Goal: Task Accomplishment & Management: Manage account settings

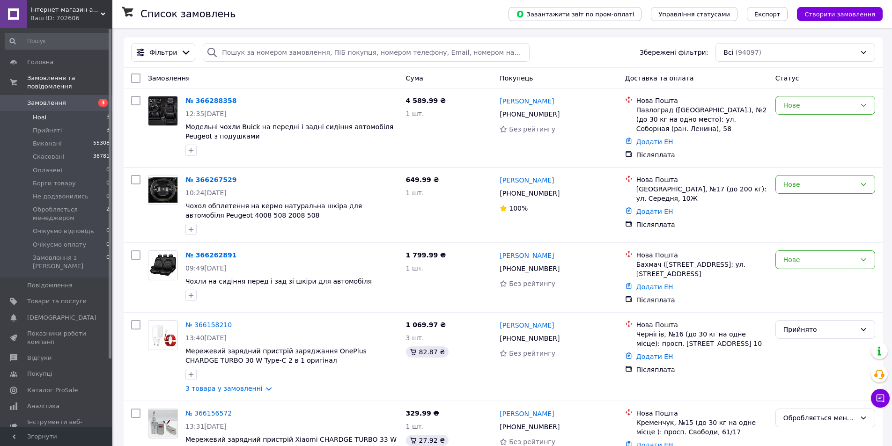
click at [46, 111] on li "Нові 3" at bounding box center [57, 117] width 115 height 13
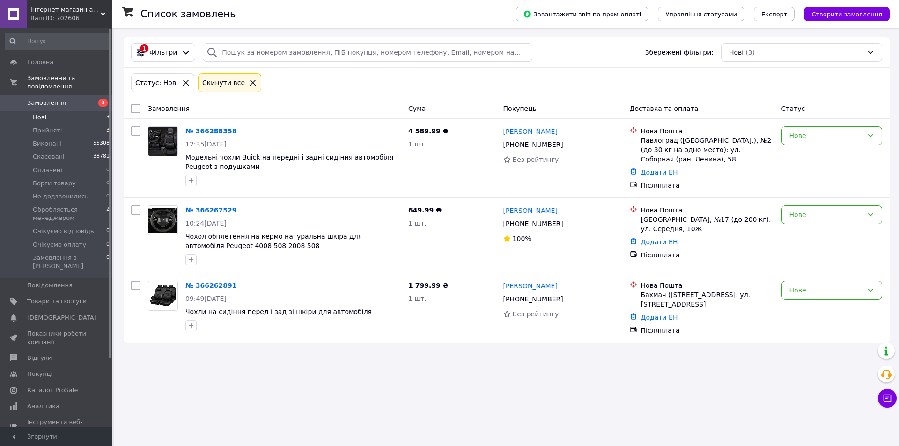
click at [132, 112] on input "checkbox" at bounding box center [135, 108] width 9 height 9
checkbox input "true"
click at [168, 110] on span "Дії для 3 замовлень" at bounding box center [175, 108] width 64 height 9
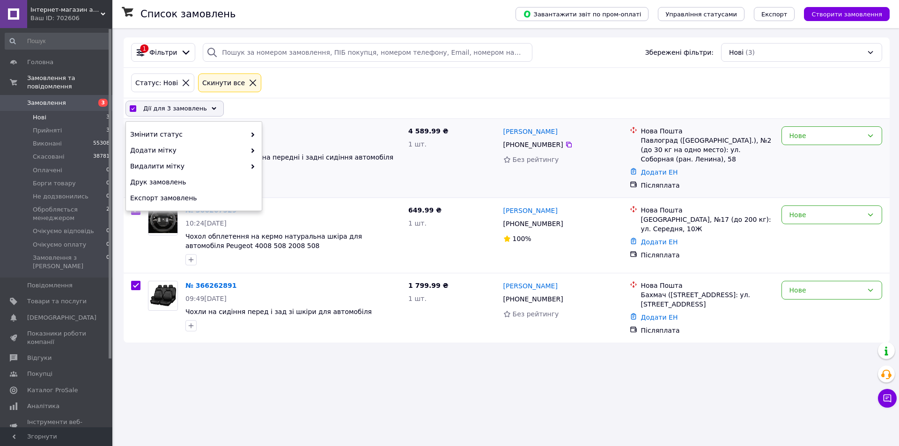
click at [169, 119] on div "№ 366288358 12:35, 12.10.2025 Модельні чохли Buick на передні і задні сидіння а…" at bounding box center [507, 158] width 766 height 79
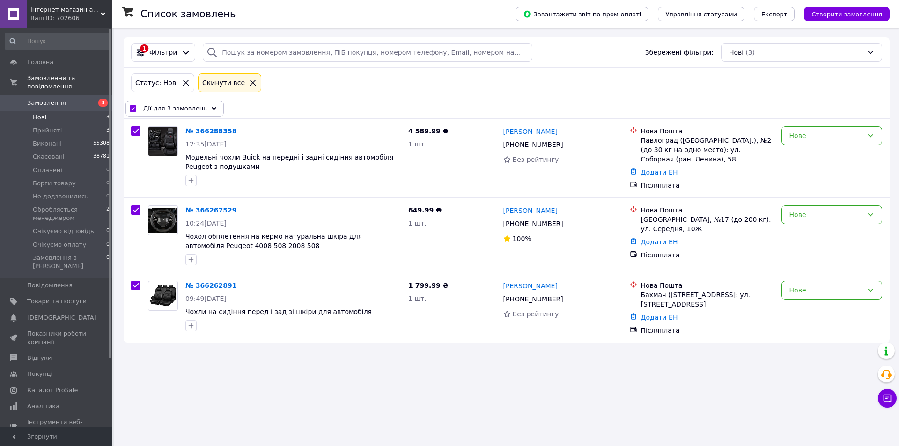
click at [170, 111] on span "Дії для 3 замовлень" at bounding box center [175, 108] width 64 height 9
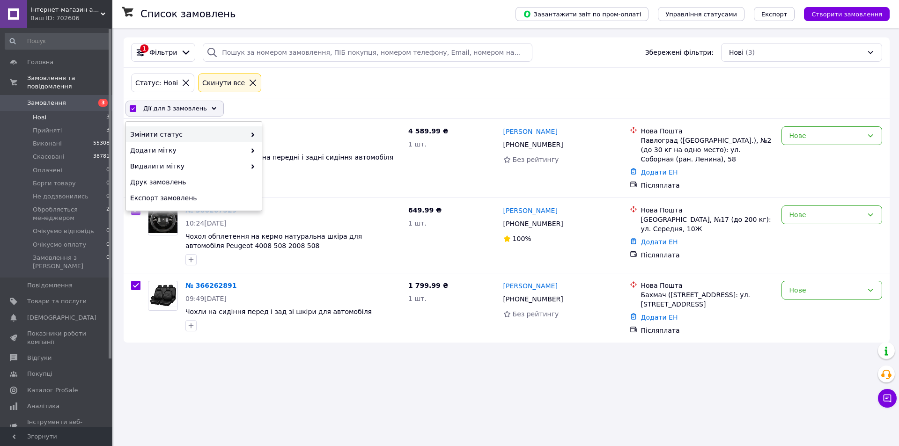
click at [172, 134] on span "Змінити статус" at bounding box center [188, 134] width 116 height 9
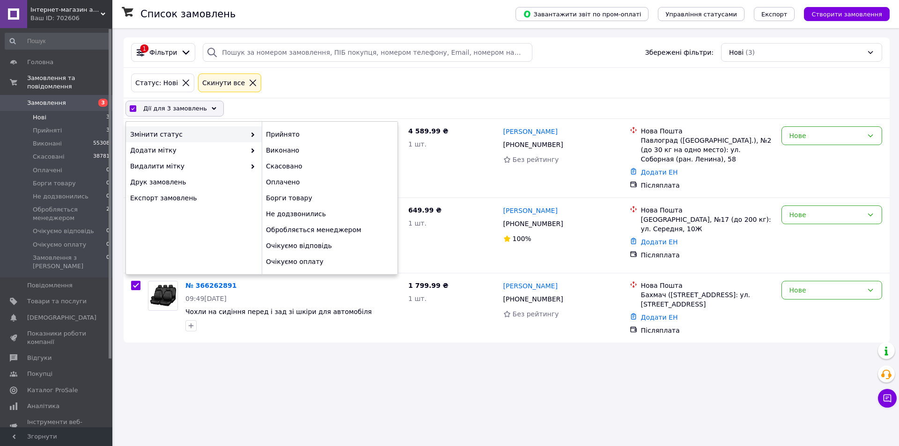
click at [200, 109] on div "Дії для 3 замовлень" at bounding box center [174, 109] width 98 height 16
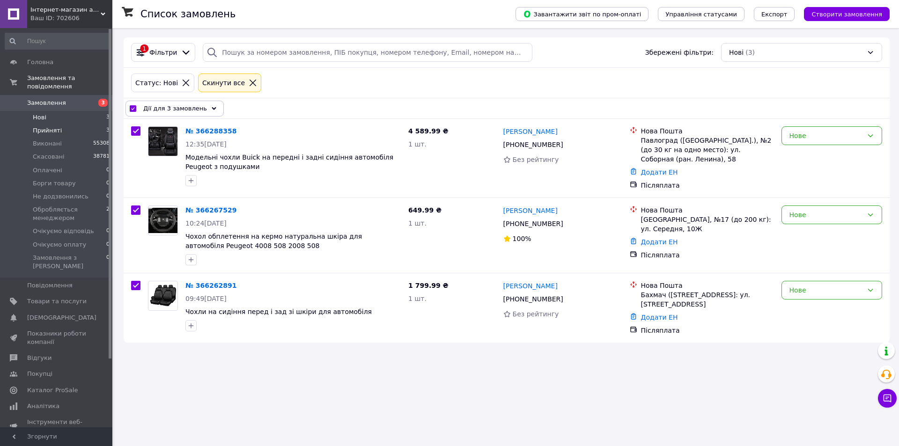
click at [54, 126] on span "Прийняті" at bounding box center [47, 130] width 29 height 8
checkbox input "false"
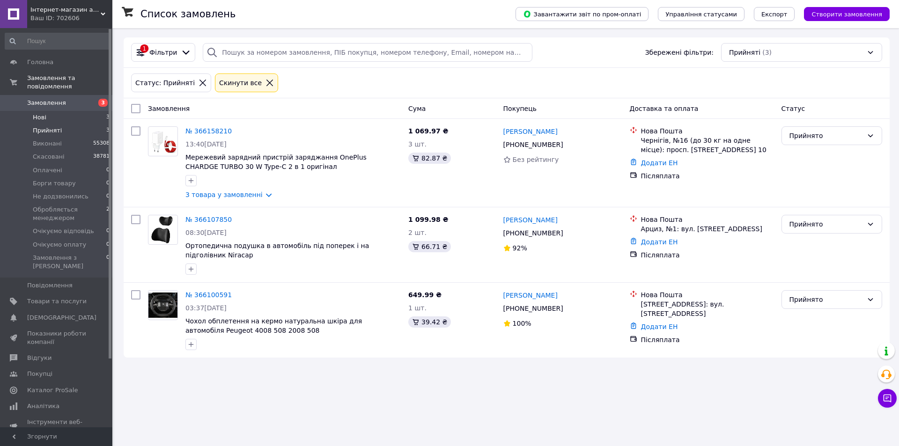
click at [66, 111] on li "Нові 3" at bounding box center [57, 117] width 115 height 13
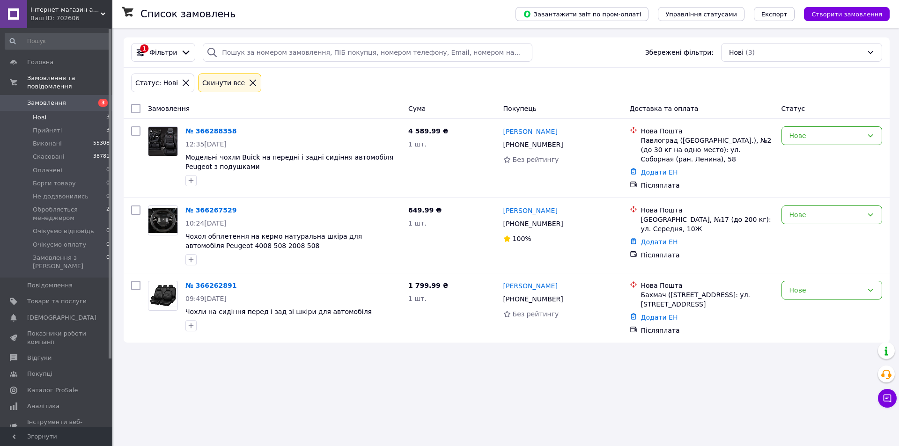
click at [135, 108] on input "checkbox" at bounding box center [135, 108] width 9 height 9
checkbox input "true"
click at [177, 107] on span "Дії для 3 замовлень" at bounding box center [175, 108] width 64 height 9
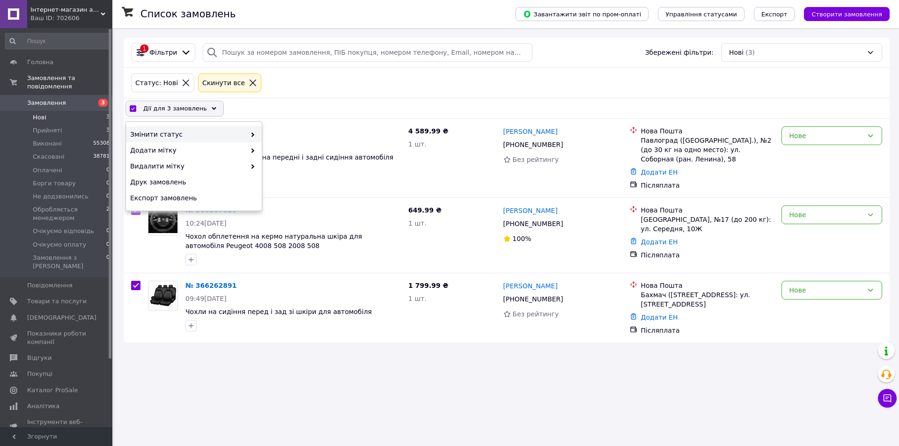
click at [179, 131] on span "Змінити статус" at bounding box center [188, 134] width 116 height 9
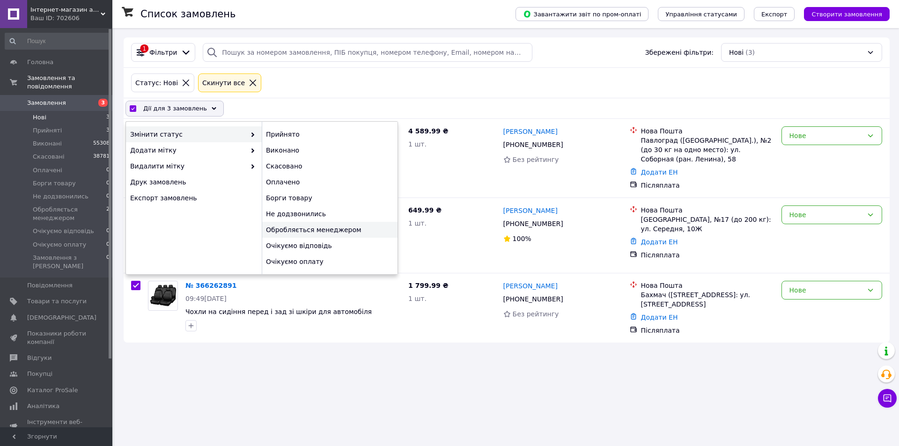
click at [289, 230] on div "Обробляється менеджером" at bounding box center [330, 230] width 136 height 16
checkbox input "false"
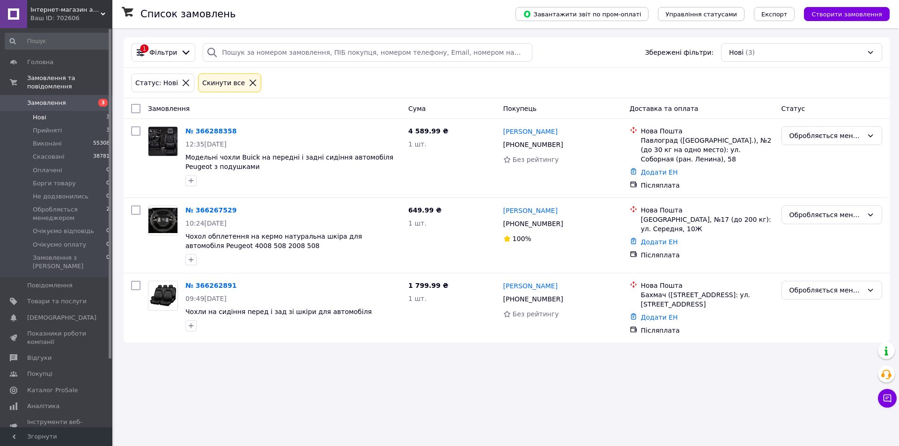
click at [60, 16] on div "Ваш ID: 702606" at bounding box center [71, 18] width 82 height 8
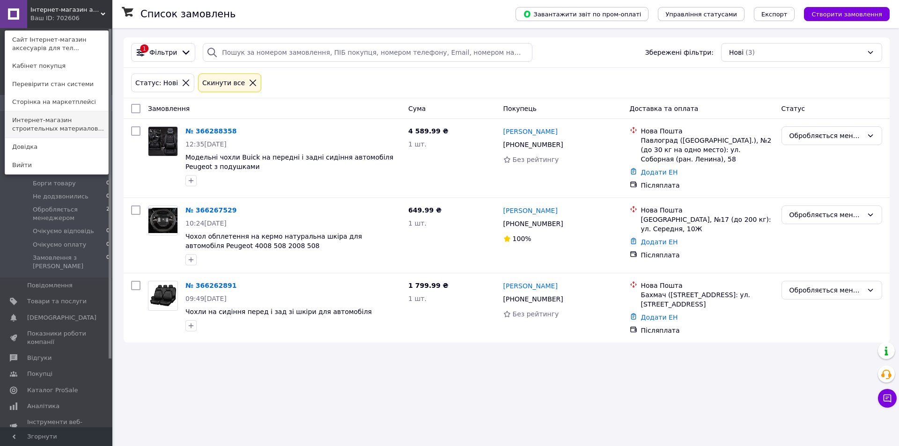
click at [64, 123] on link "Интернет-магазин строительных материалов..." at bounding box center [56, 124] width 103 height 26
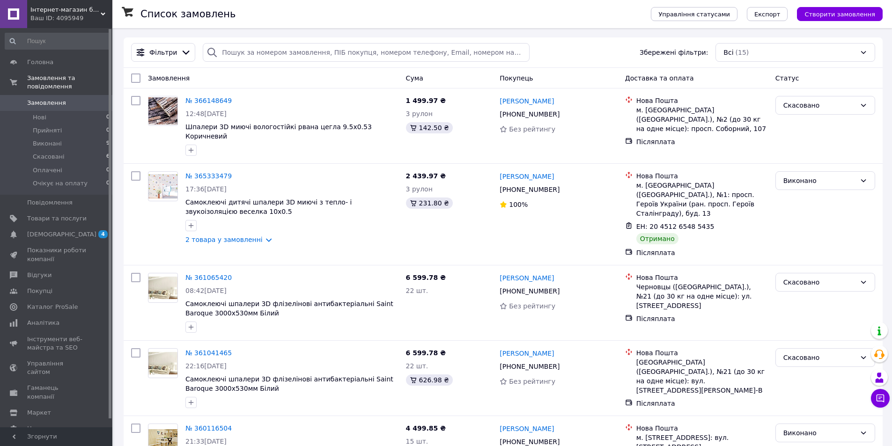
click at [49, 9] on span "Інтернет-магазин будівельних матеріалів RemontDom" at bounding box center [65, 10] width 70 height 8
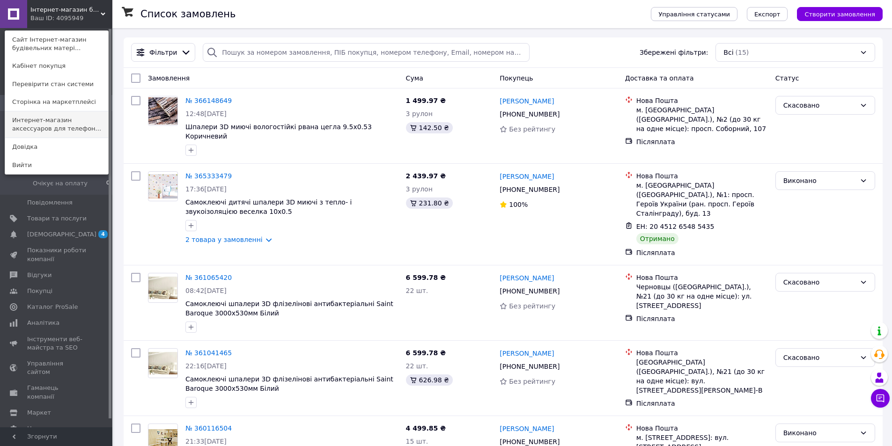
click at [52, 124] on link "Интернет-магазин аксессуаров для телефон..." at bounding box center [56, 124] width 103 height 26
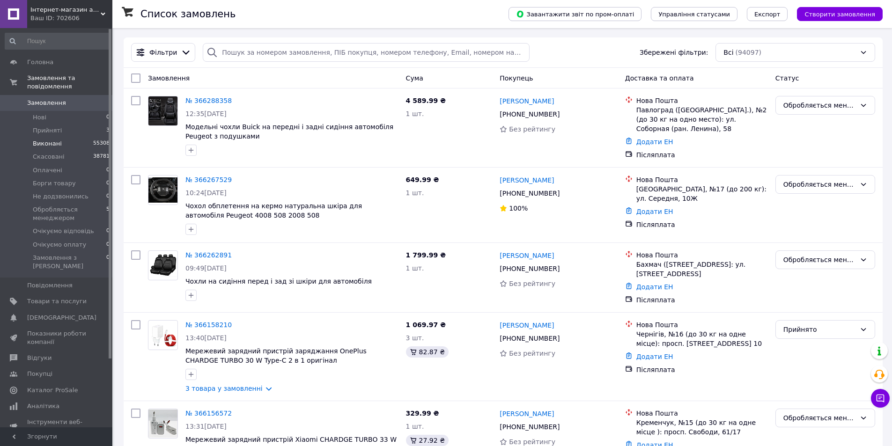
click at [52, 140] on span "Виконані" at bounding box center [47, 144] width 29 height 8
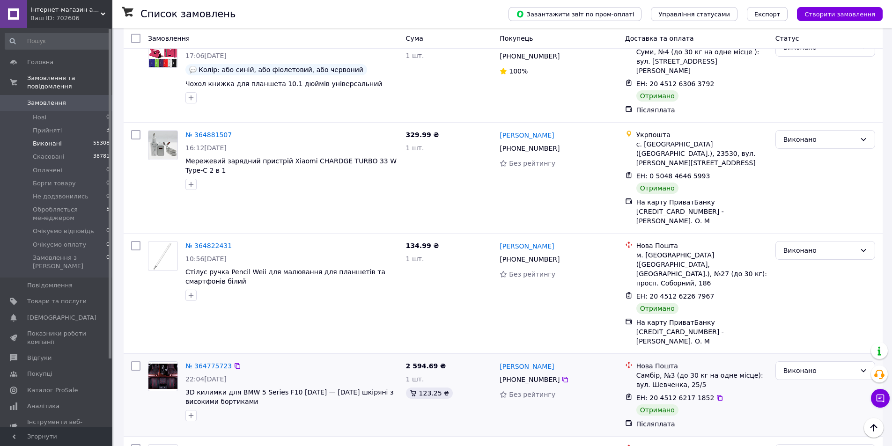
scroll to position [2950, 0]
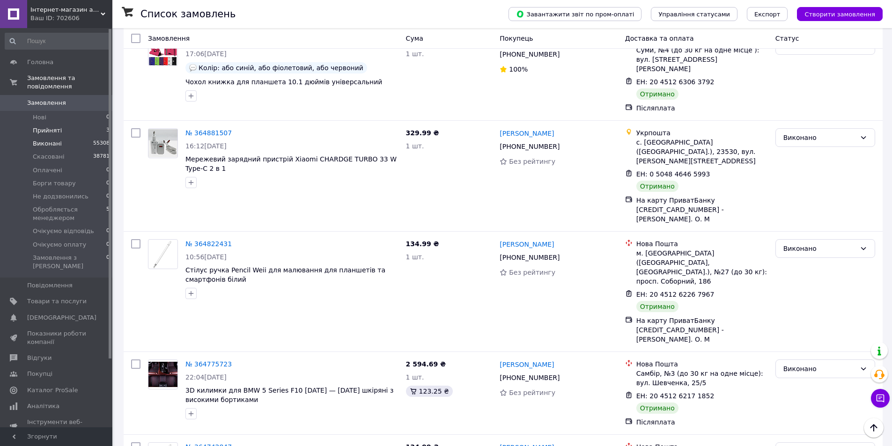
click at [52, 126] on span "Прийняті" at bounding box center [47, 130] width 29 height 8
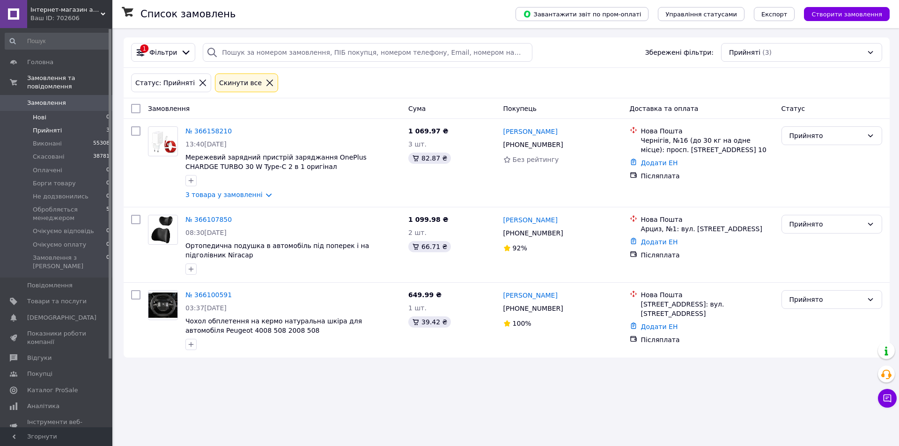
click at [39, 113] on span "Нові" at bounding box center [40, 117] width 14 height 8
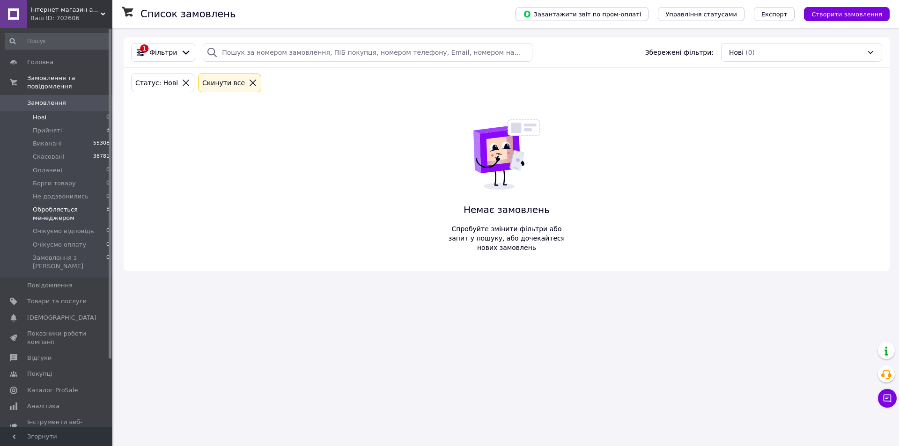
click at [66, 207] on span "Обробляється менеджером" at bounding box center [70, 214] width 74 height 17
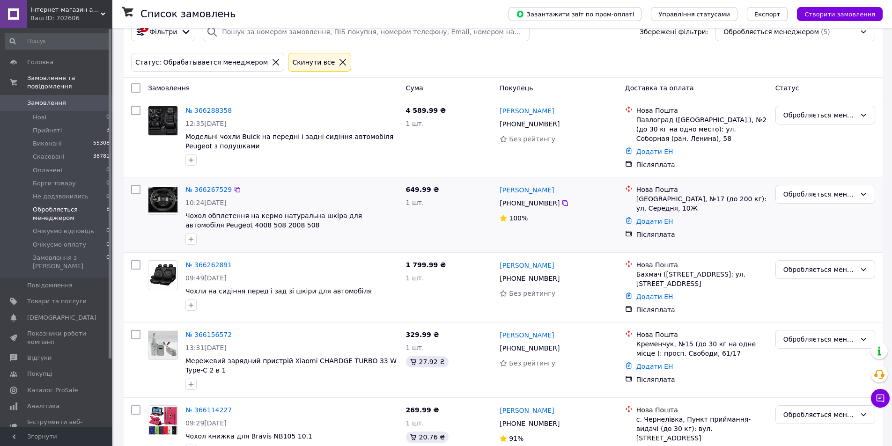
scroll to position [52, 0]
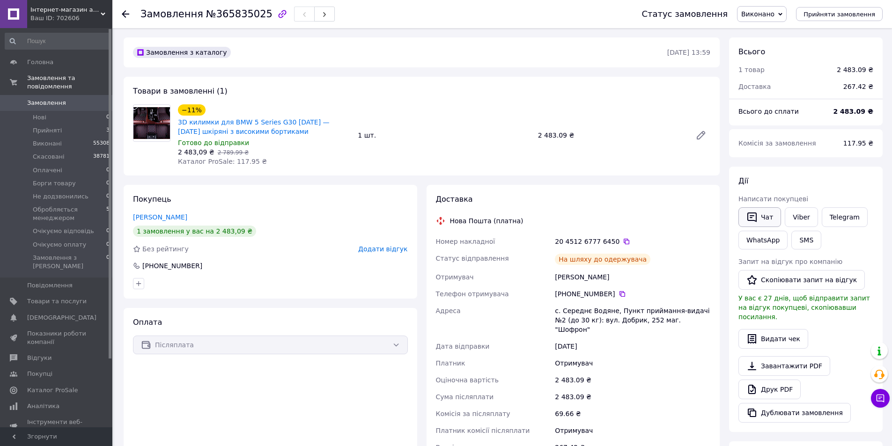
click at [765, 218] on button "Чат" at bounding box center [759, 217] width 43 height 20
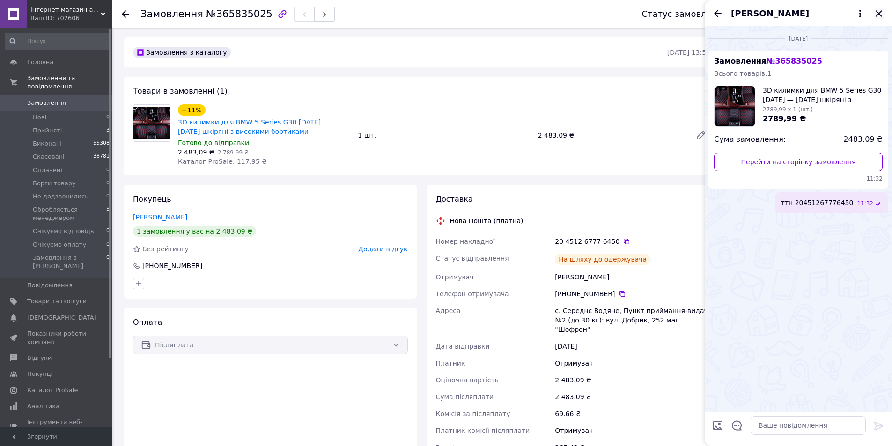
click at [878, 11] on icon "Закрити" at bounding box center [878, 13] width 11 height 11
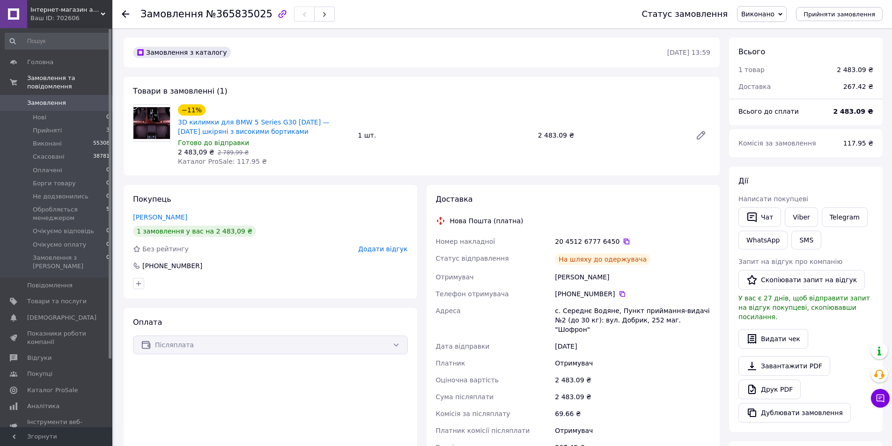
click at [624, 239] on icon at bounding box center [627, 242] width 6 height 6
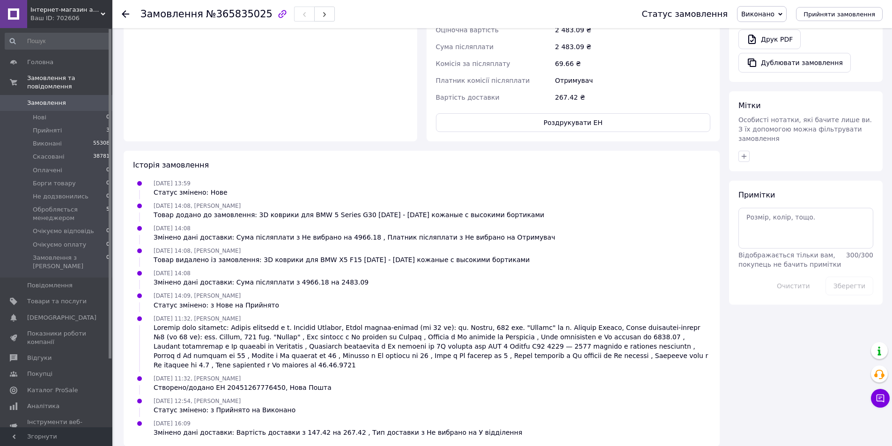
scroll to position [69, 0]
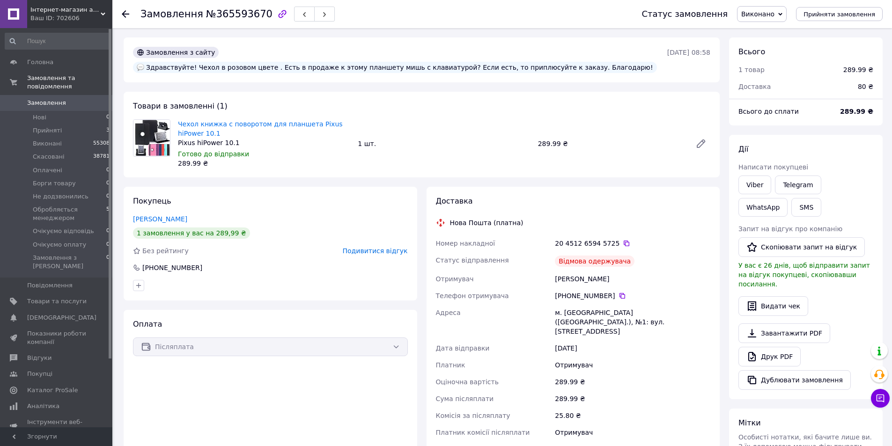
scroll to position [13, 0]
click at [387, 255] on div "Подивитися відгук" at bounding box center [375, 250] width 65 height 9
click at [386, 249] on span "Подивитися відгук" at bounding box center [375, 250] width 65 height 7
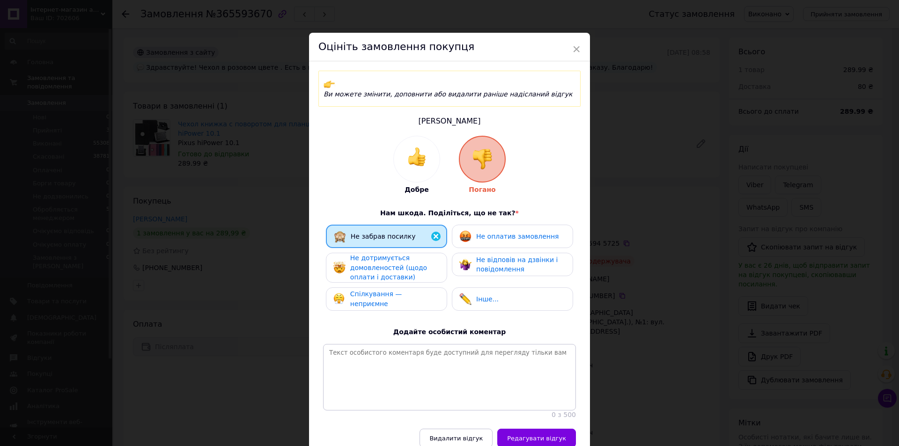
click at [498, 236] on div "Не забрав посилку Не оплатив замовлення Не дотримується домовленостей (щодо опл…" at bounding box center [449, 270] width 253 height 91
click at [483, 233] on span "Не оплатив замовлення" at bounding box center [517, 236] width 82 height 7
click at [486, 256] on span "Не відповів на дзвінки і повідомлення" at bounding box center [516, 264] width 81 height 17
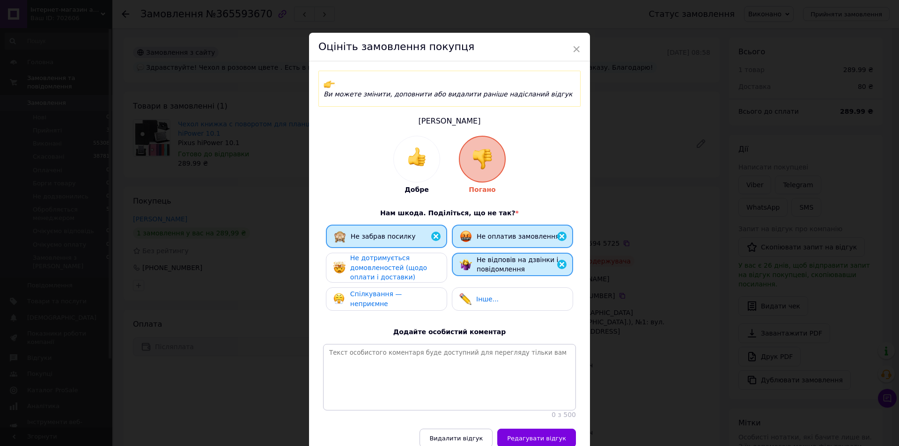
click at [390, 254] on span "Не дотримується домовленостей (щодо оплати і доставки)" at bounding box center [388, 267] width 77 height 27
click at [381, 291] on span "Спілкування — неприємне" at bounding box center [376, 299] width 52 height 17
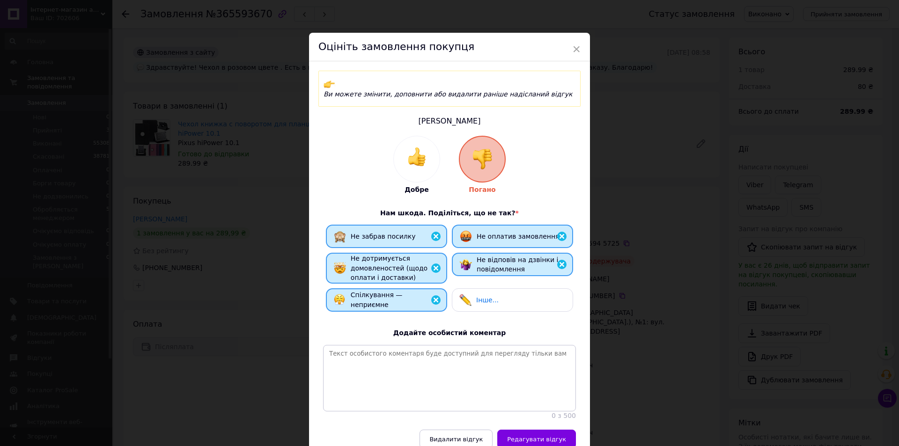
click at [550, 441] on button "Редагувати відгук" at bounding box center [536, 439] width 79 height 19
